Goal: Navigation & Orientation: Find specific page/section

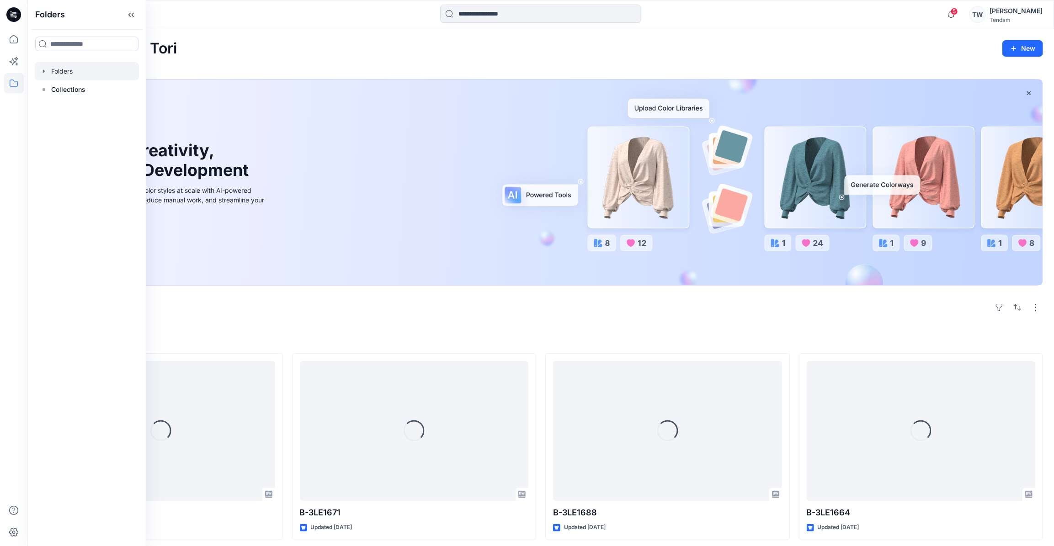
click at [44, 69] on icon "button" at bounding box center [43, 71] width 7 height 7
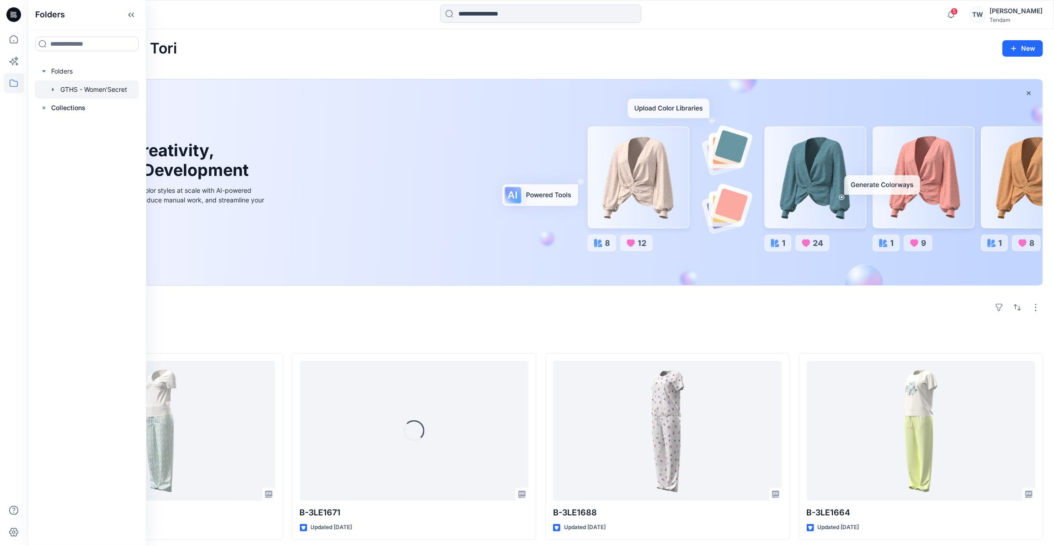
click at [51, 91] on icon "button" at bounding box center [52, 89] width 7 height 7
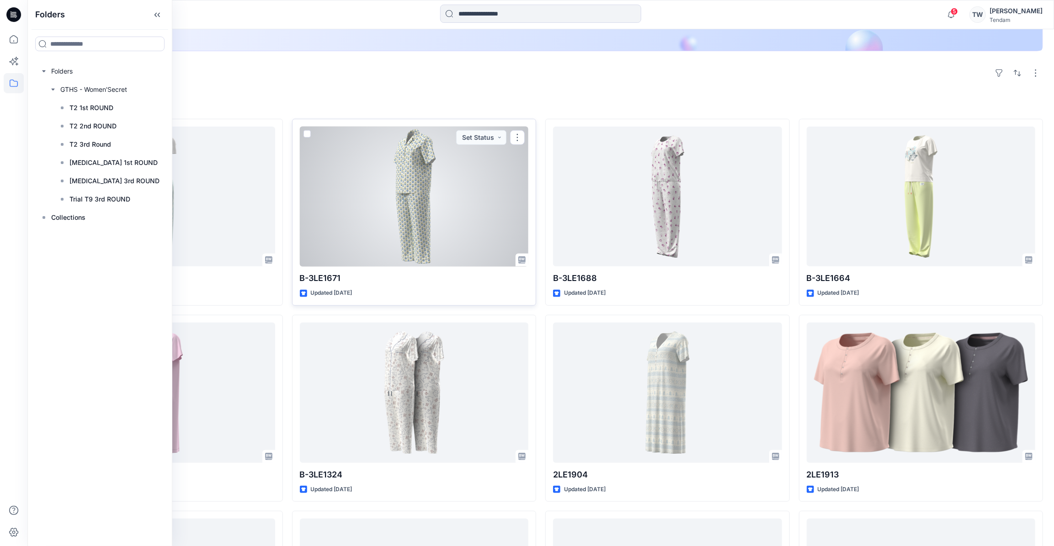
scroll to position [249, 0]
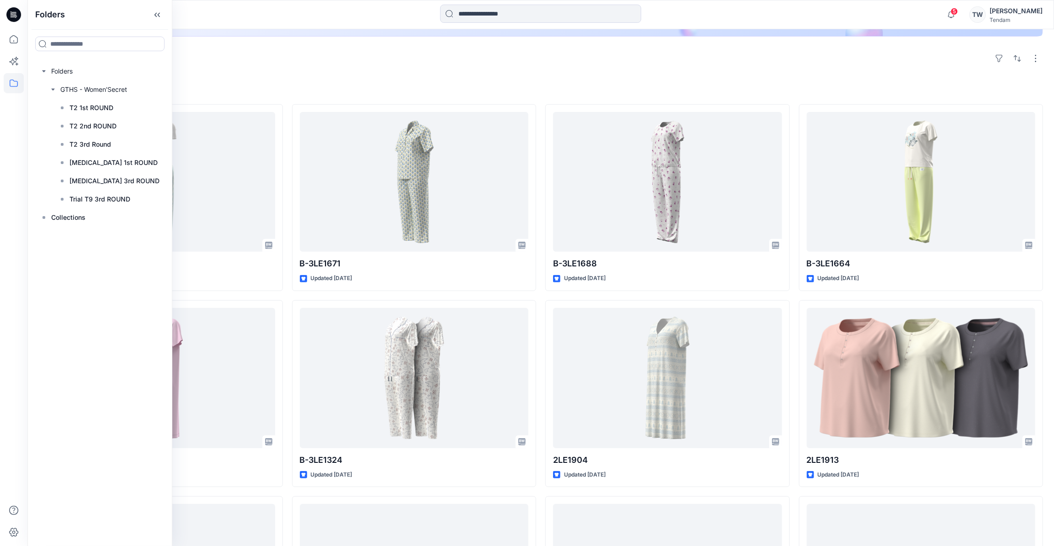
click at [361, 64] on div "Explore" at bounding box center [540, 59] width 1004 height 22
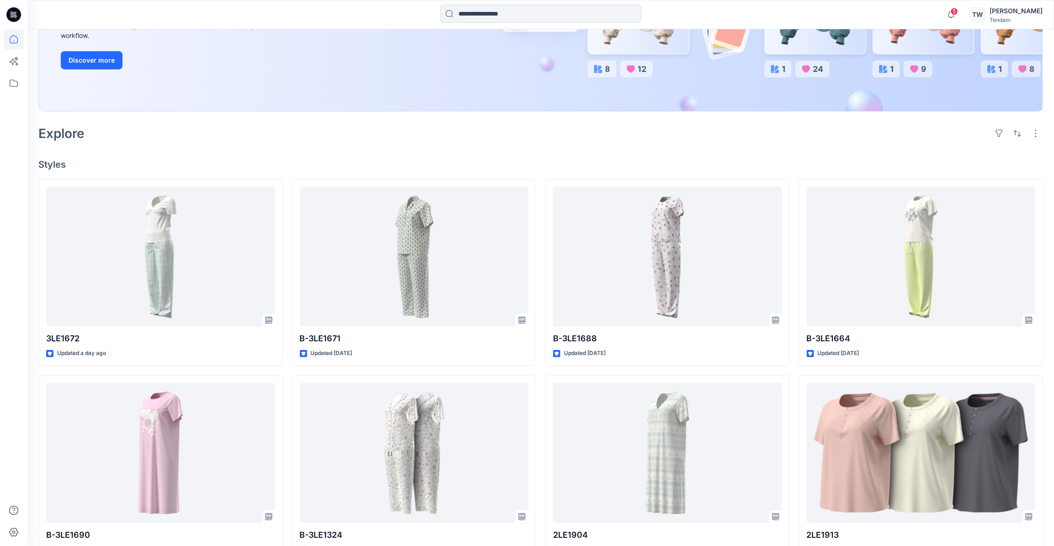
scroll to position [181, 0]
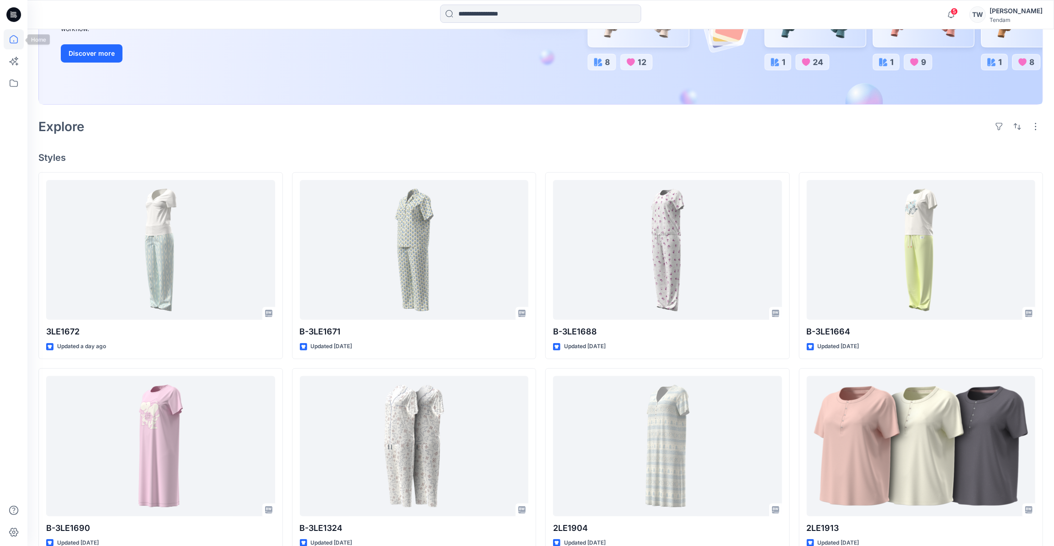
click at [18, 40] on icon at bounding box center [14, 39] width 20 height 20
click at [13, 88] on icon at bounding box center [14, 83] width 20 height 20
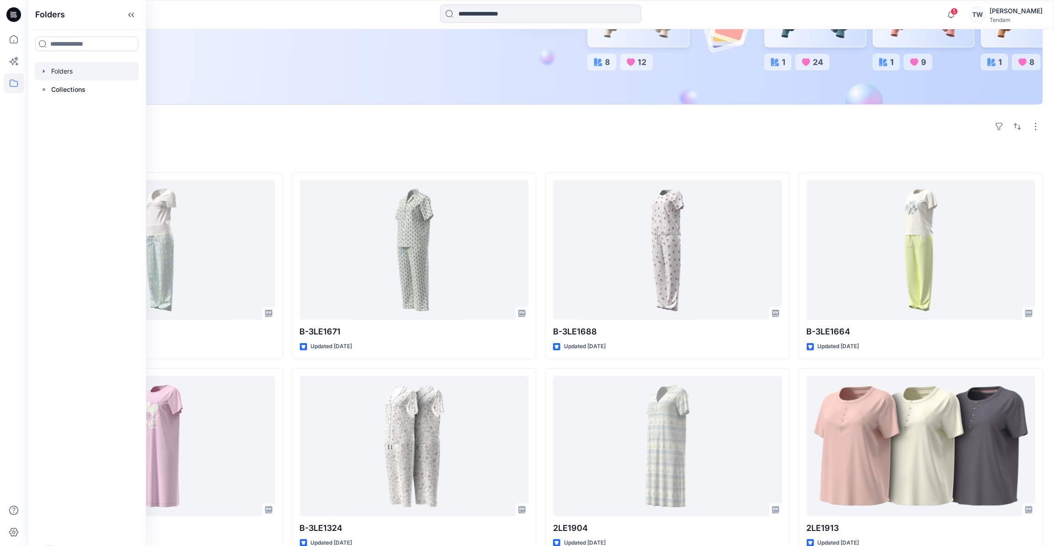
click at [42, 71] on icon "button" at bounding box center [43, 71] width 7 height 7
click at [53, 89] on icon "button" at bounding box center [53, 89] width 2 height 3
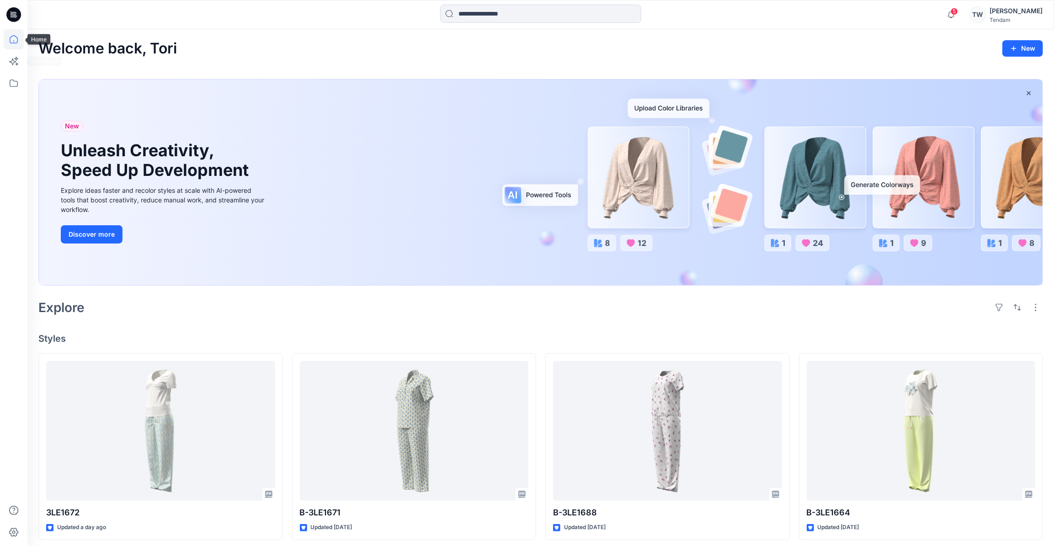
click at [13, 39] on icon at bounding box center [14, 39] width 20 height 20
click at [11, 89] on icon at bounding box center [14, 83] width 20 height 20
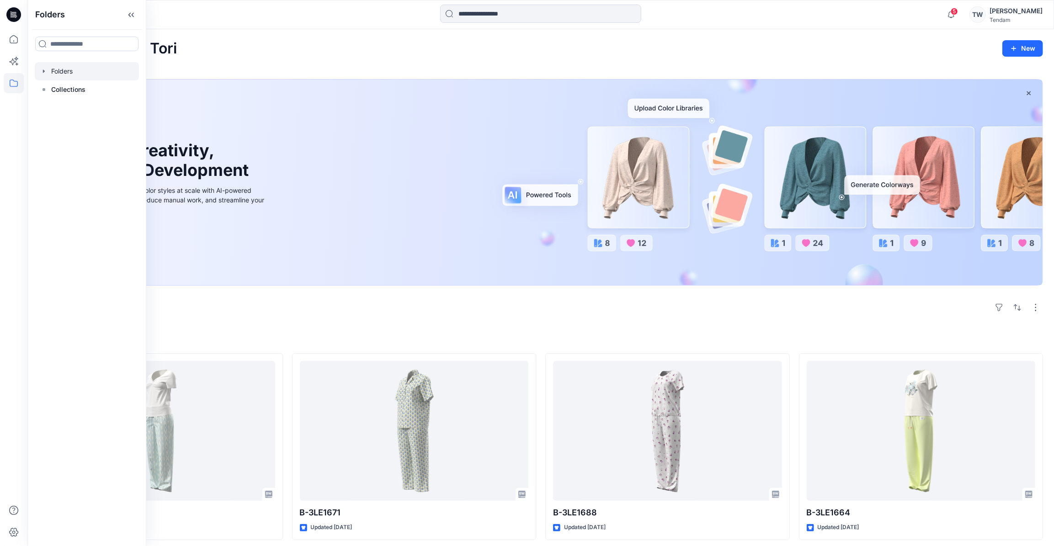
click at [41, 73] on icon "button" at bounding box center [43, 71] width 7 height 7
click at [57, 90] on div at bounding box center [87, 89] width 104 height 18
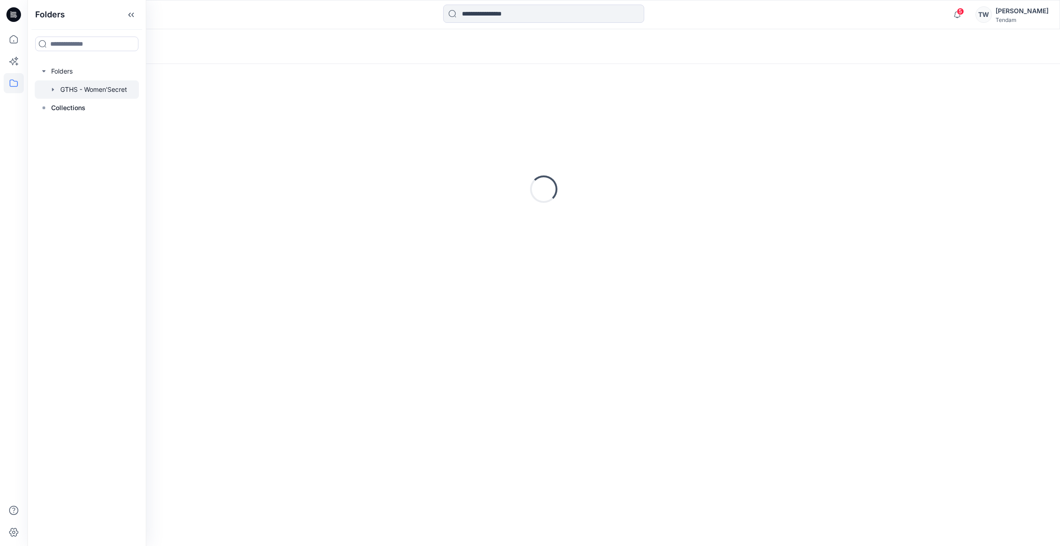
click at [53, 91] on icon "button" at bounding box center [52, 89] width 7 height 7
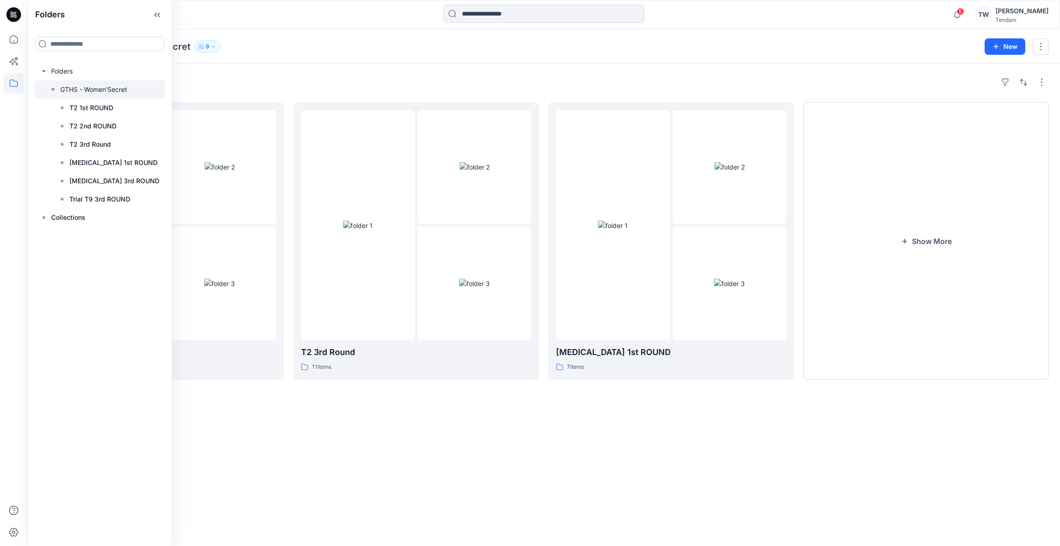
click at [413, 82] on div "Folders" at bounding box center [543, 82] width 1011 height 15
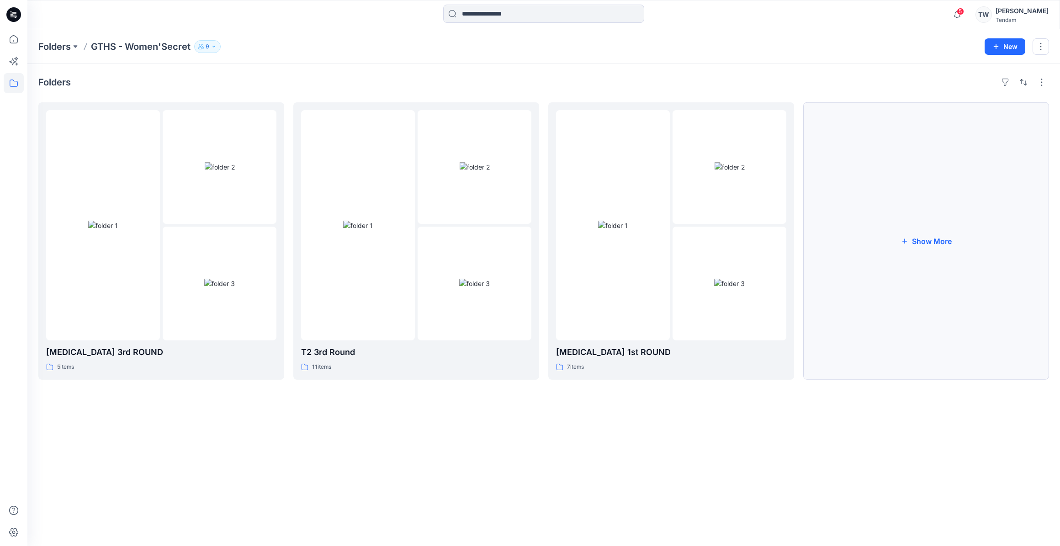
click at [915, 240] on button "Show More" at bounding box center [926, 240] width 246 height 277
